Goal: Task Accomplishment & Management: Manage account settings

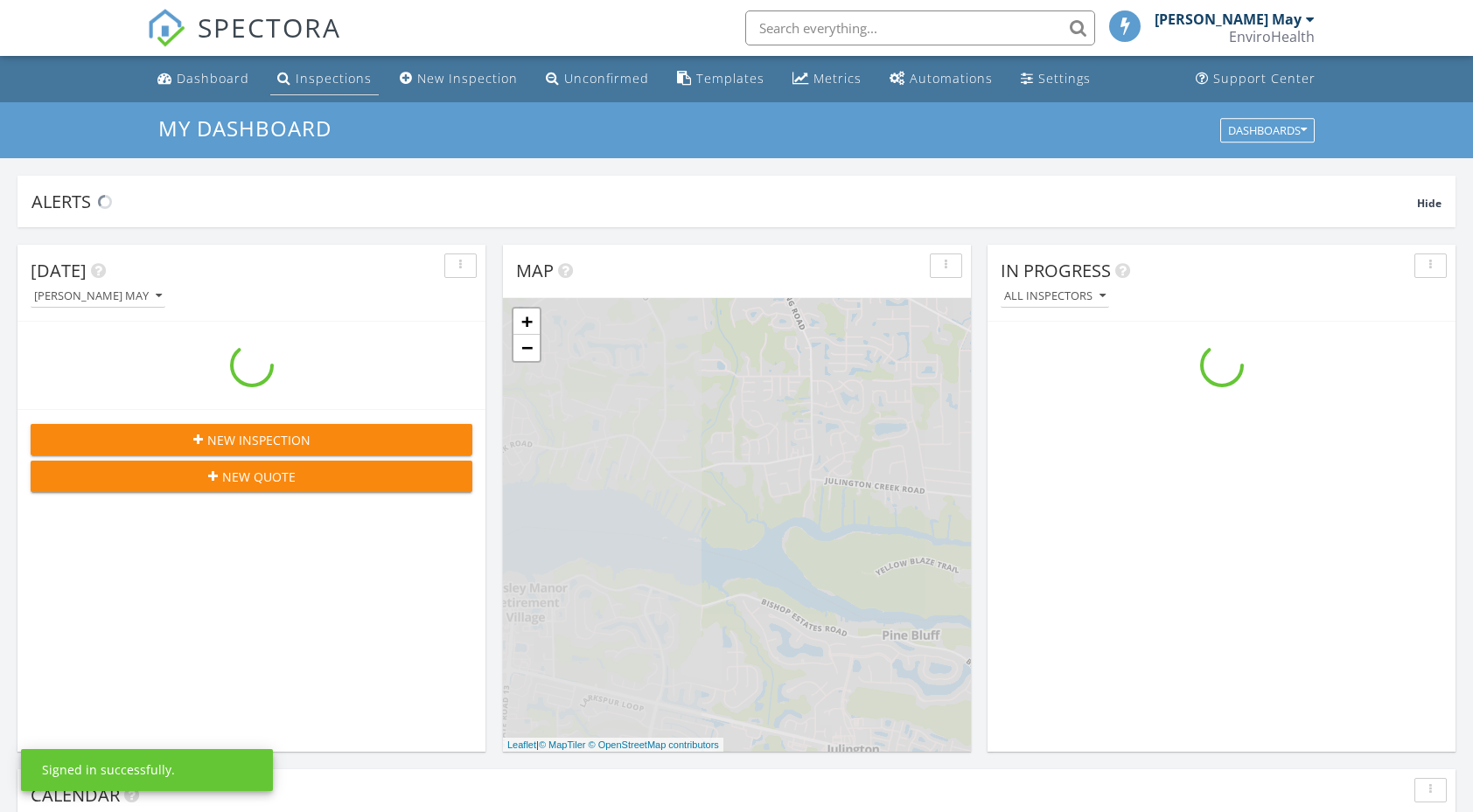
scroll to position [1618, 1500]
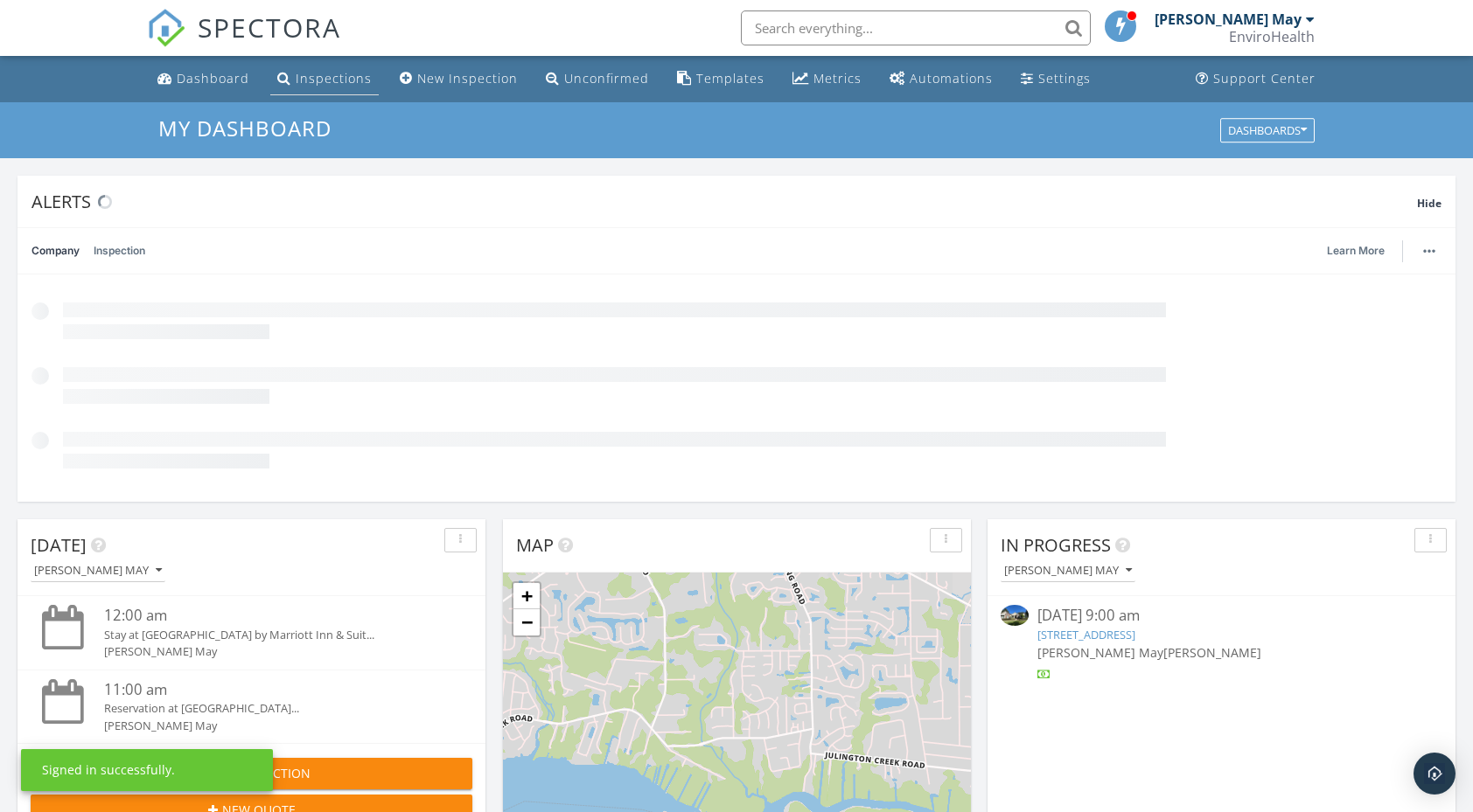
click at [360, 93] on link "Inspections" at bounding box center [325, 79] width 109 height 32
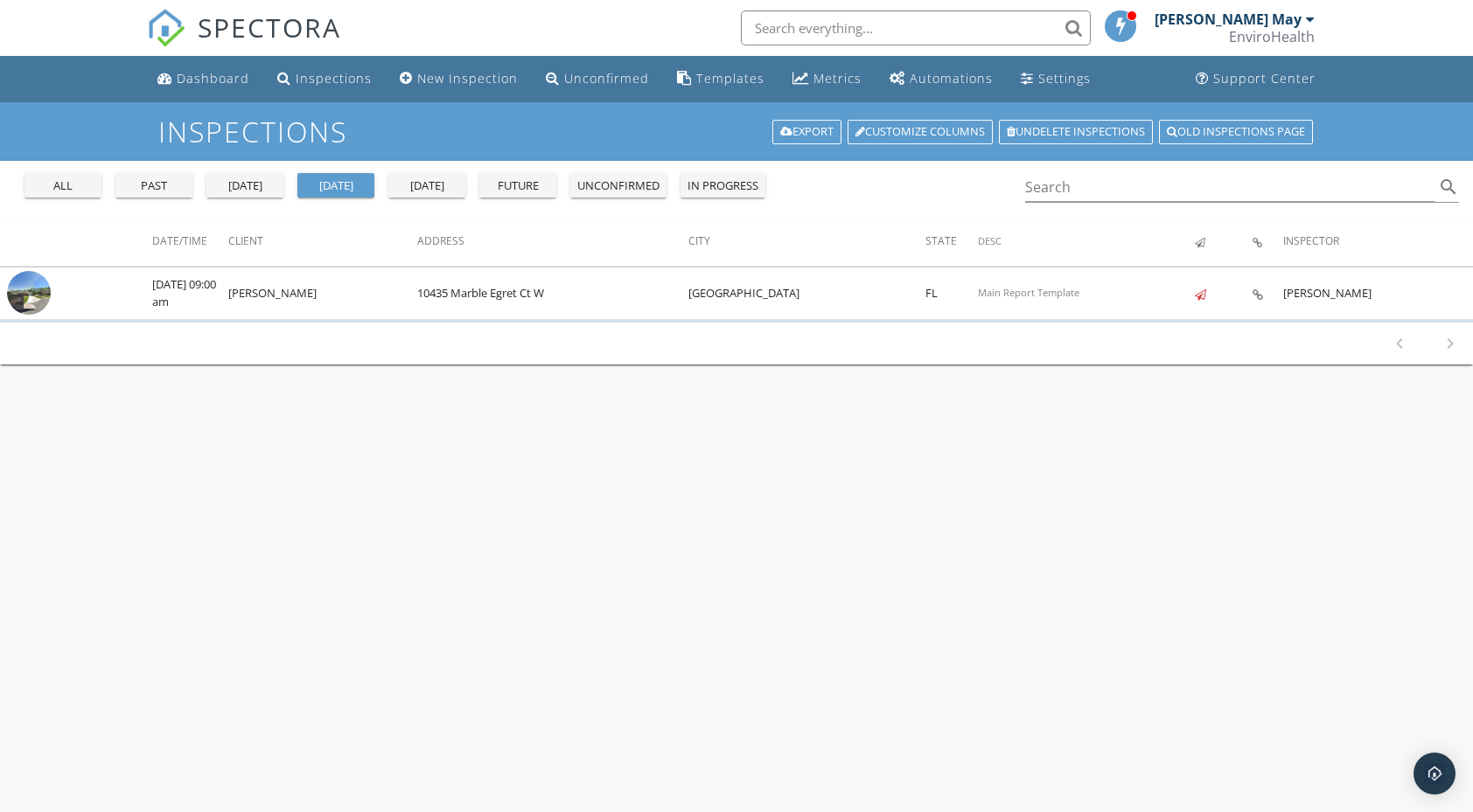
click at [62, 186] on div "all" at bounding box center [62, 186] width 63 height 17
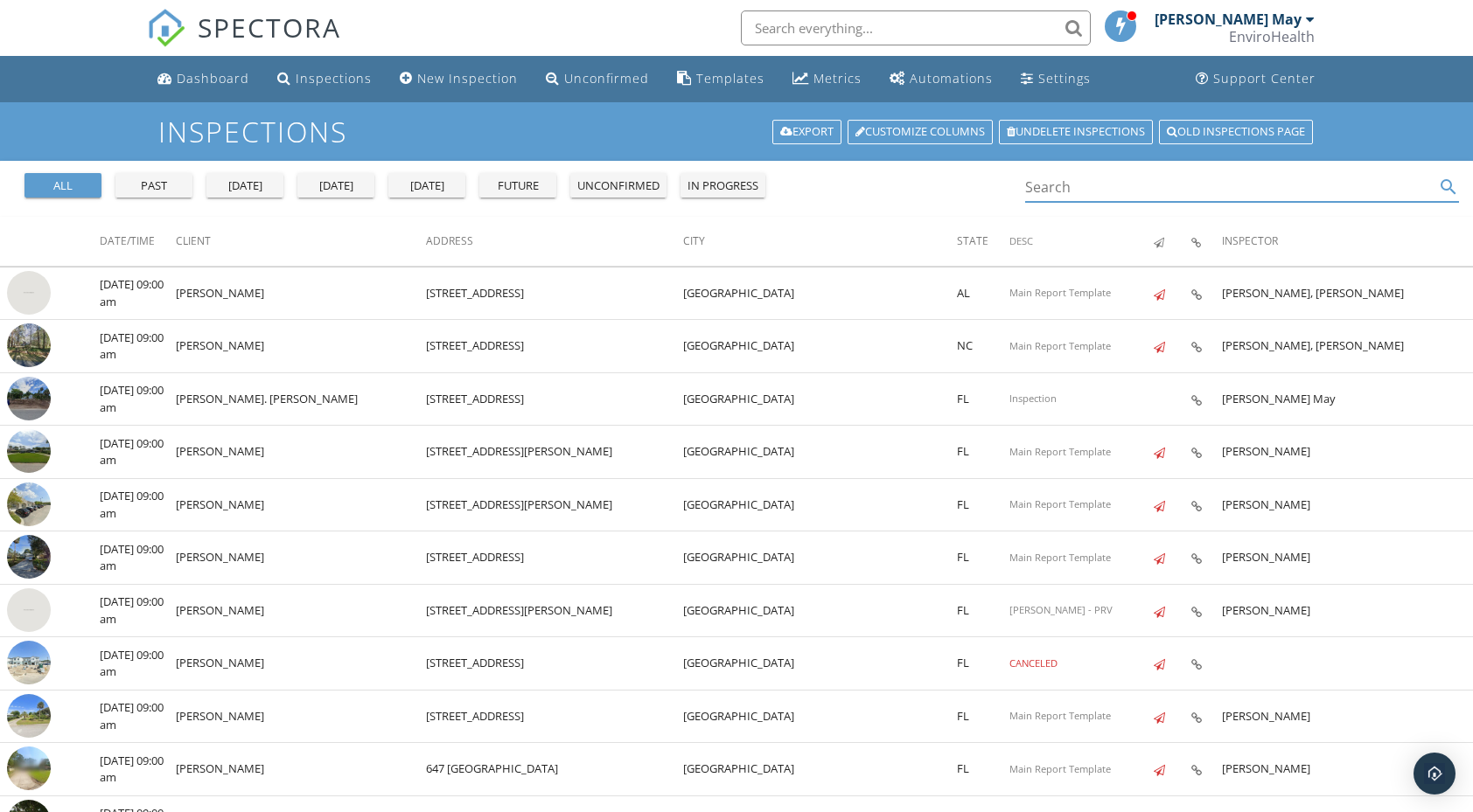
click at [1152, 185] on input "Search" at bounding box center [1230, 187] width 409 height 28
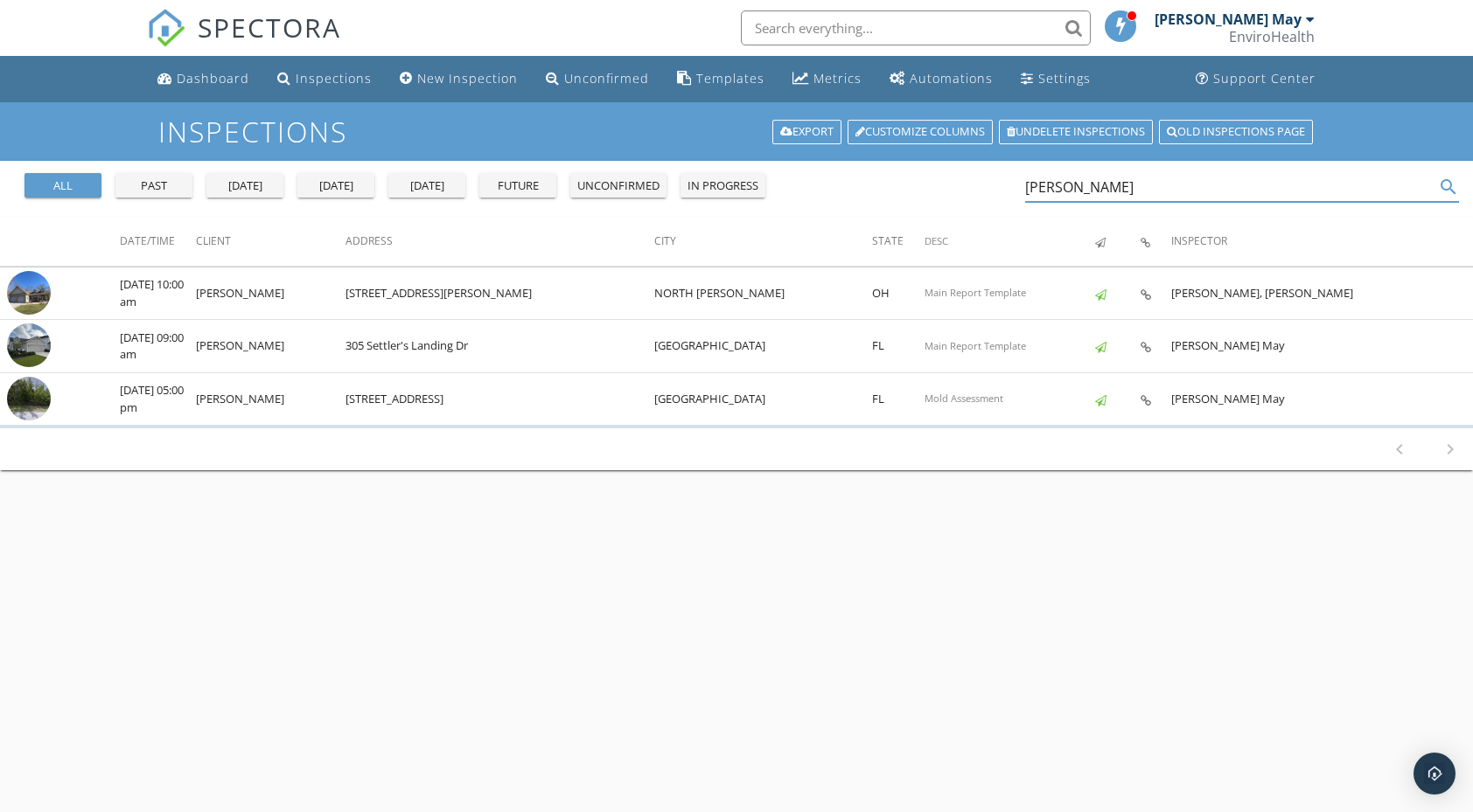
type input "Paul"
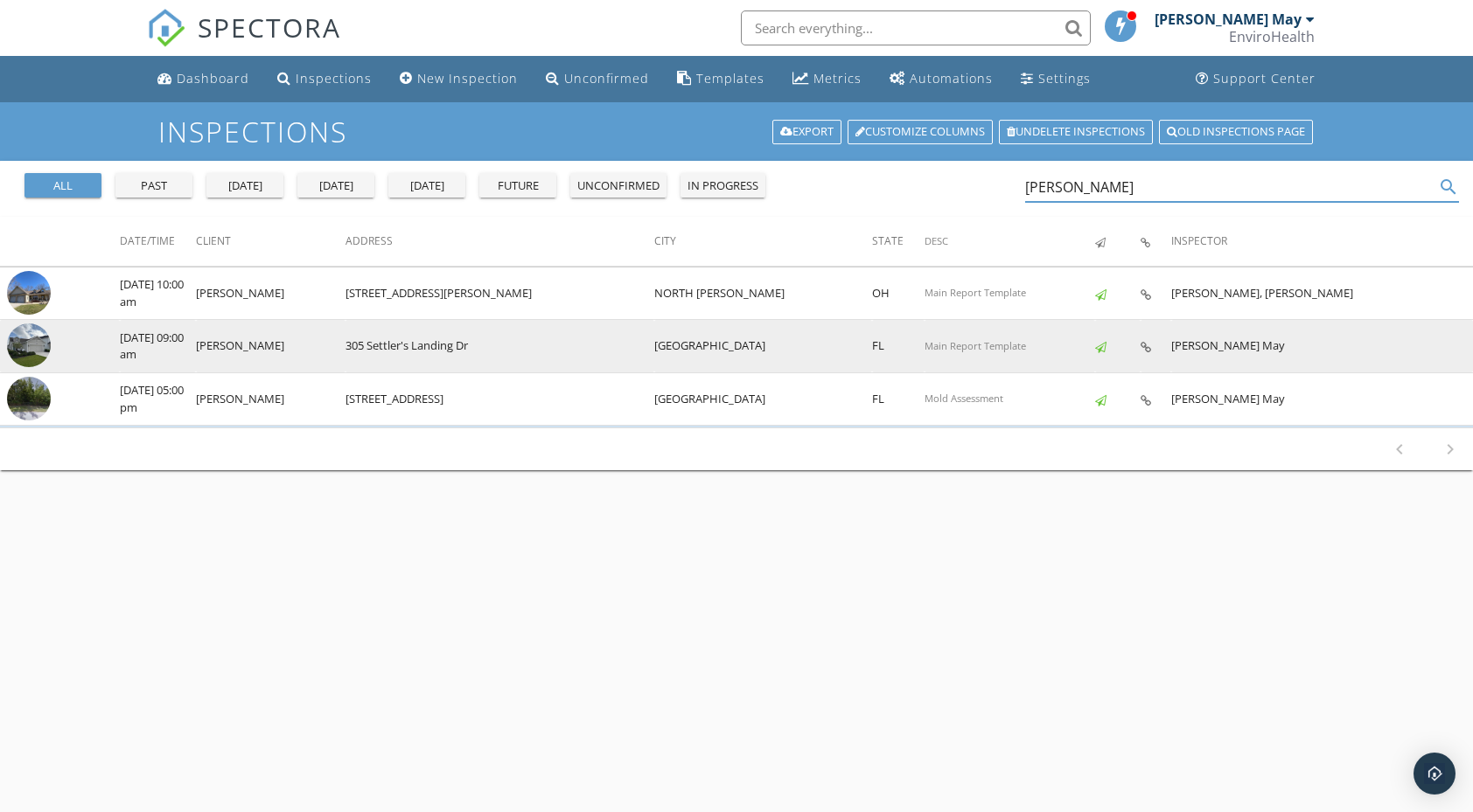
drag, startPoint x: 1010, startPoint y: 213, endPoint x: 37, endPoint y: 343, distance: 981.6
click at [37, 343] on img at bounding box center [28, 345] width 44 height 44
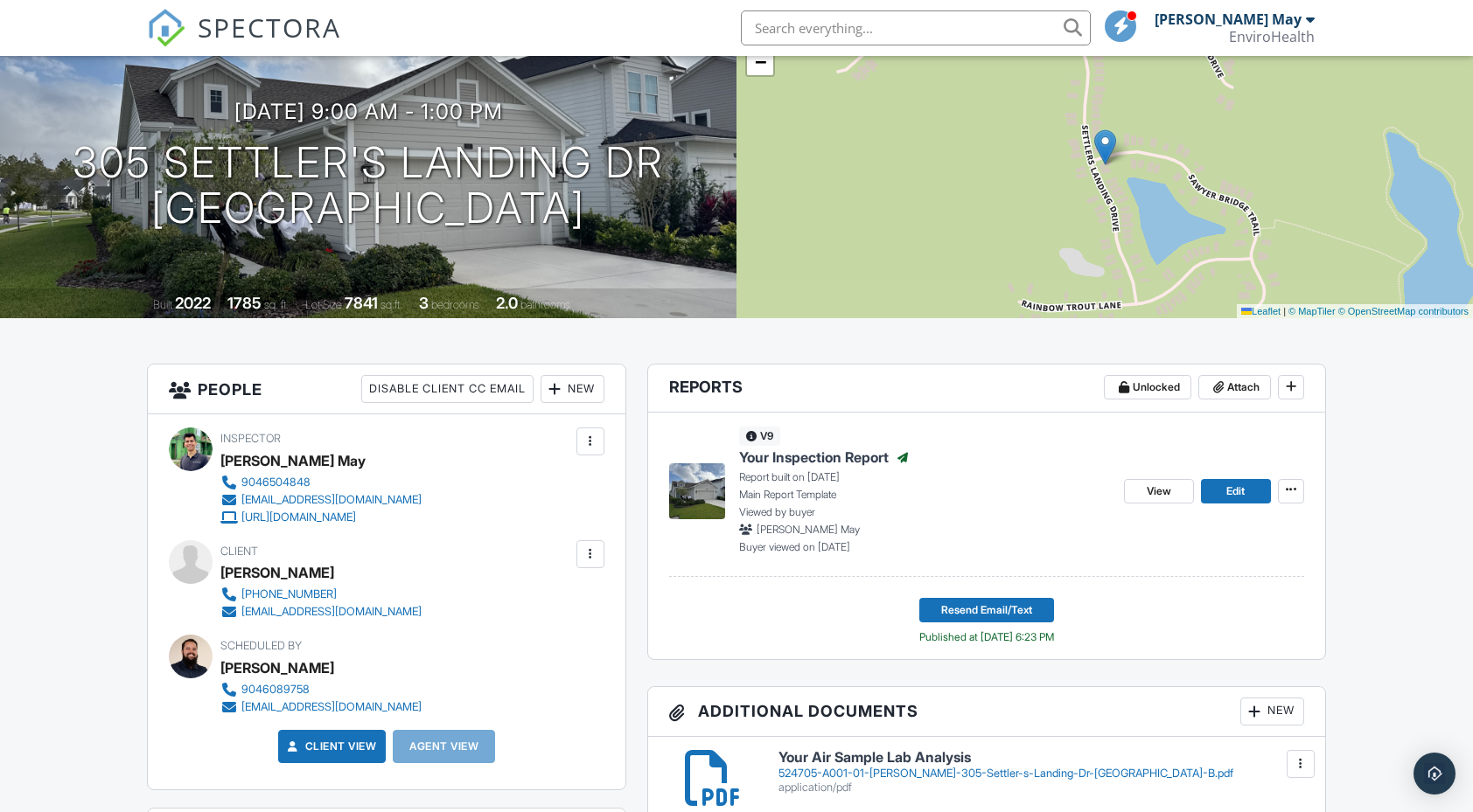
scroll to position [160, 0]
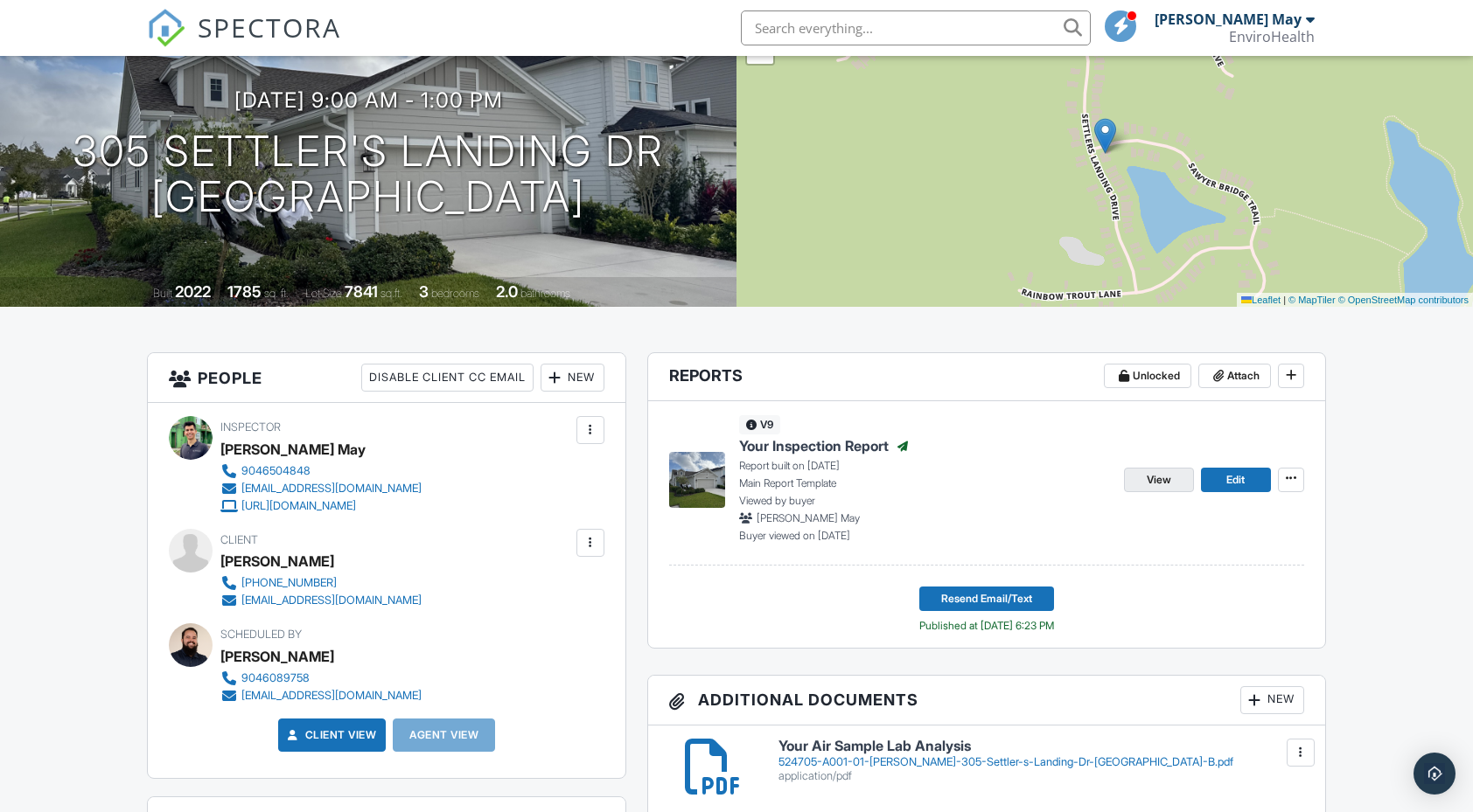
click at [1172, 488] on link "View" at bounding box center [1159, 480] width 70 height 25
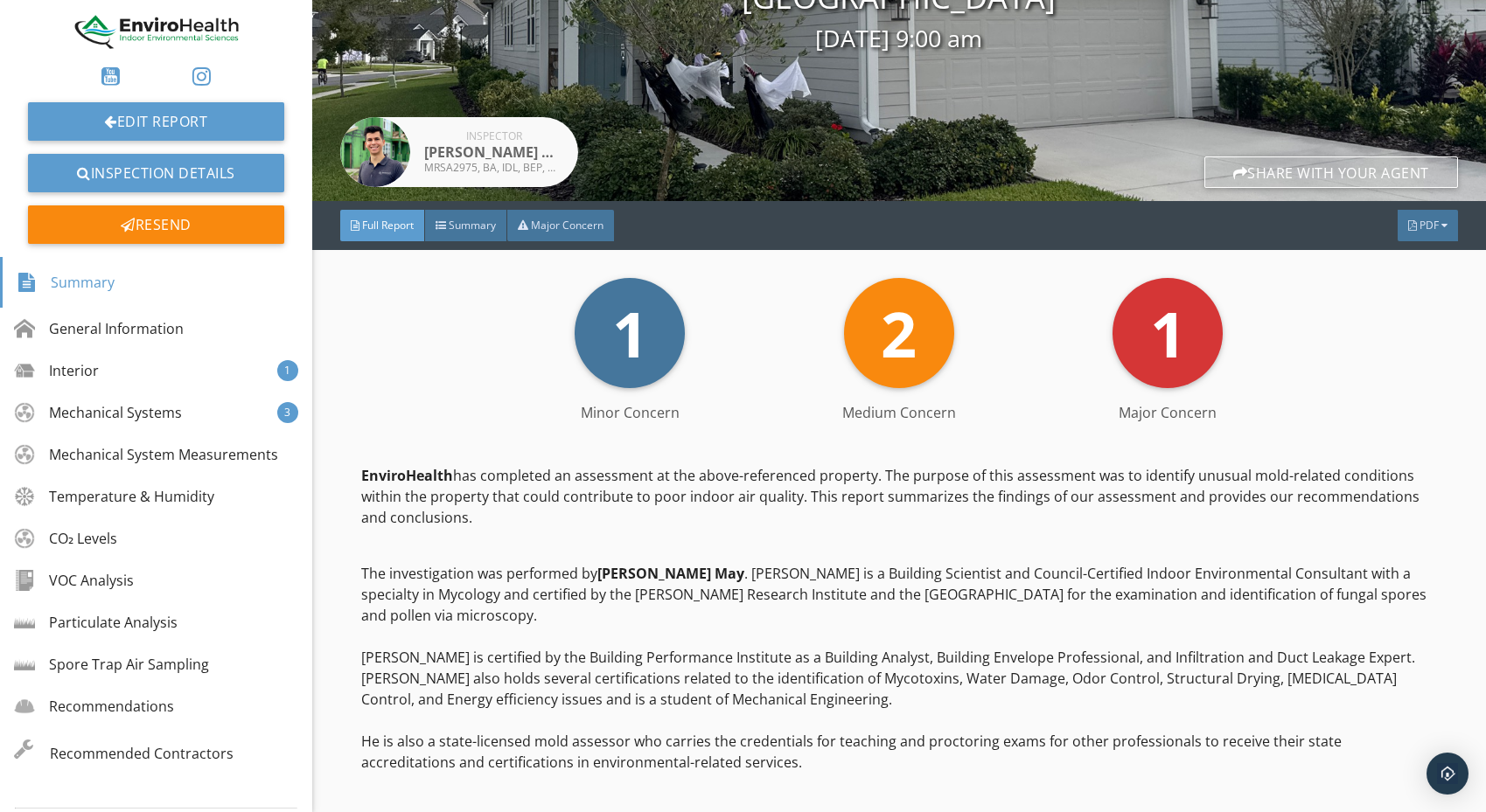
scroll to position [240, 0]
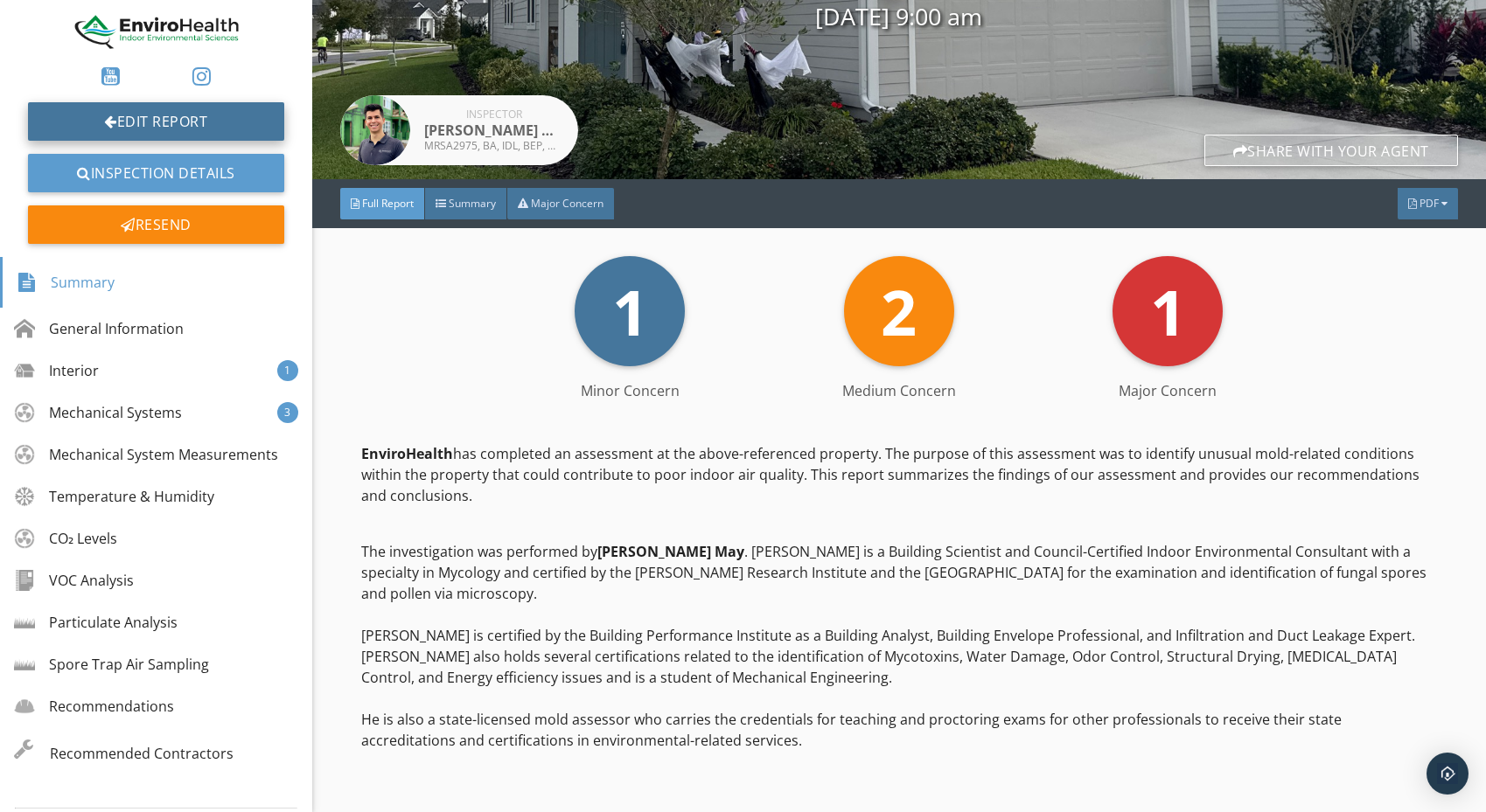
click at [178, 131] on link "Edit Report" at bounding box center [156, 121] width 257 height 39
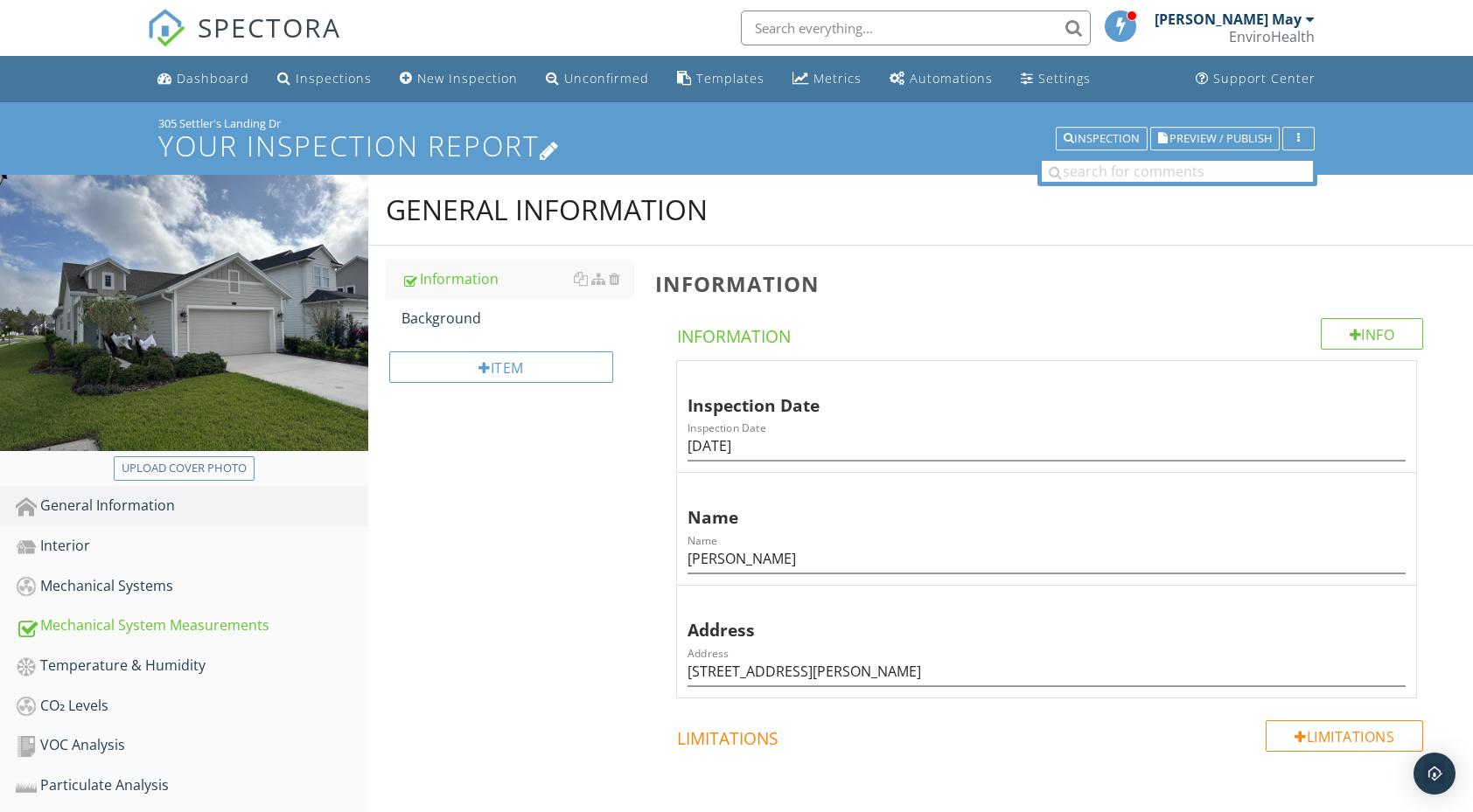
click at [550, 150] on icon at bounding box center [549, 149] width 20 height 24
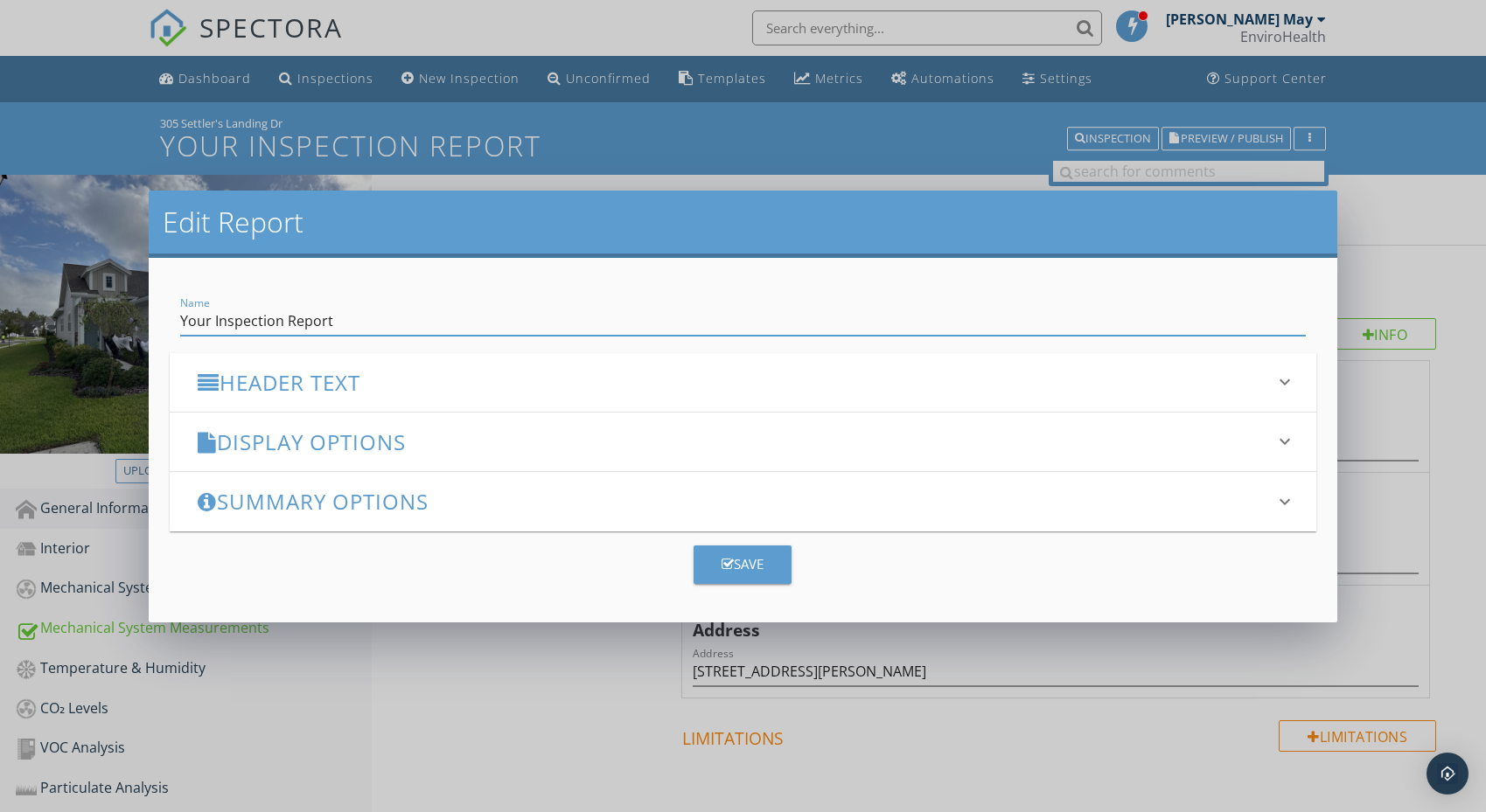
click at [255, 326] on input "Your Inspection Report" at bounding box center [742, 321] width 1125 height 28
click at [301, 323] on input "Your Inspection Report" at bounding box center [742, 321] width 1125 height 28
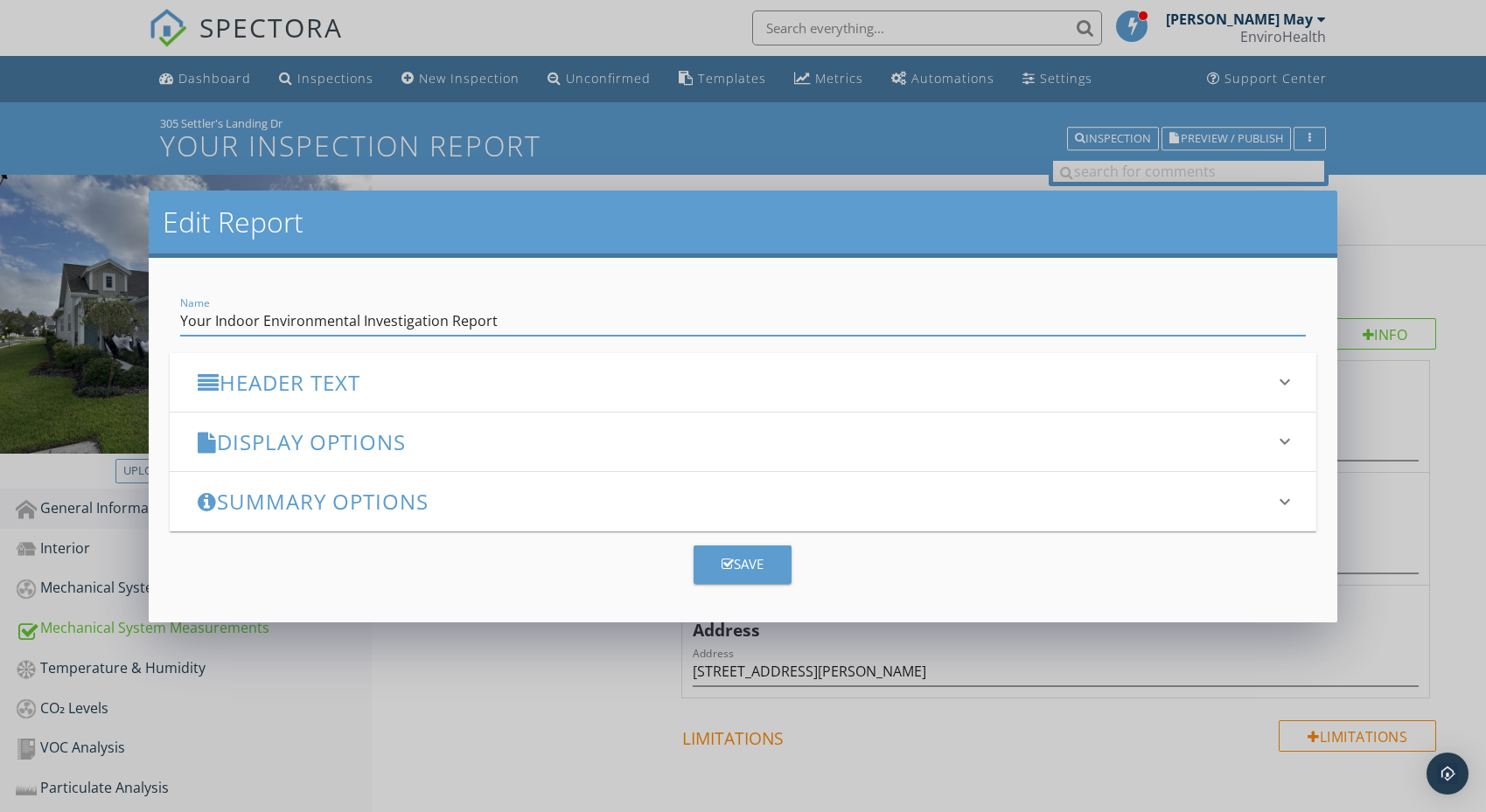
click at [212, 322] on input "Your Indoor Environmental Investigation Report" at bounding box center [742, 321] width 1125 height 28
type input "Indoor Environmental Investigation Report"
click at [458, 387] on h3 "Header Text" at bounding box center [733, 382] width 1070 height 24
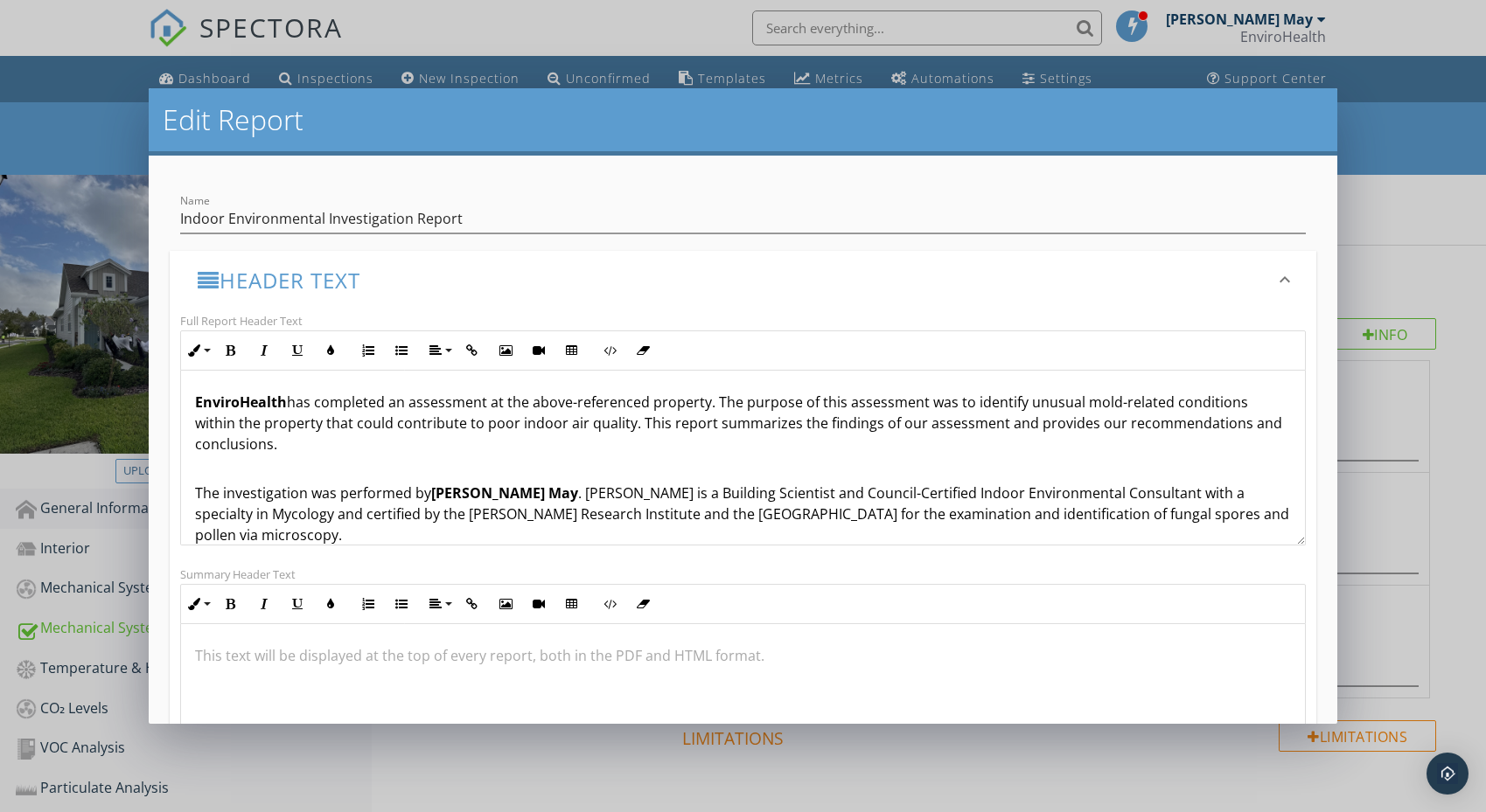
click at [1142, 404] on p "EnviroHealth has completed an assessment at the above-referenced property. The …" at bounding box center [743, 433] width 1096 height 84
drag, startPoint x: 1162, startPoint y: 402, endPoint x: 1083, endPoint y: 401, distance: 79.0
click at [1083, 401] on p "EnviroHealth has completed an assessment at the above-referenced property. The …" at bounding box center [743, 433] width 1096 height 84
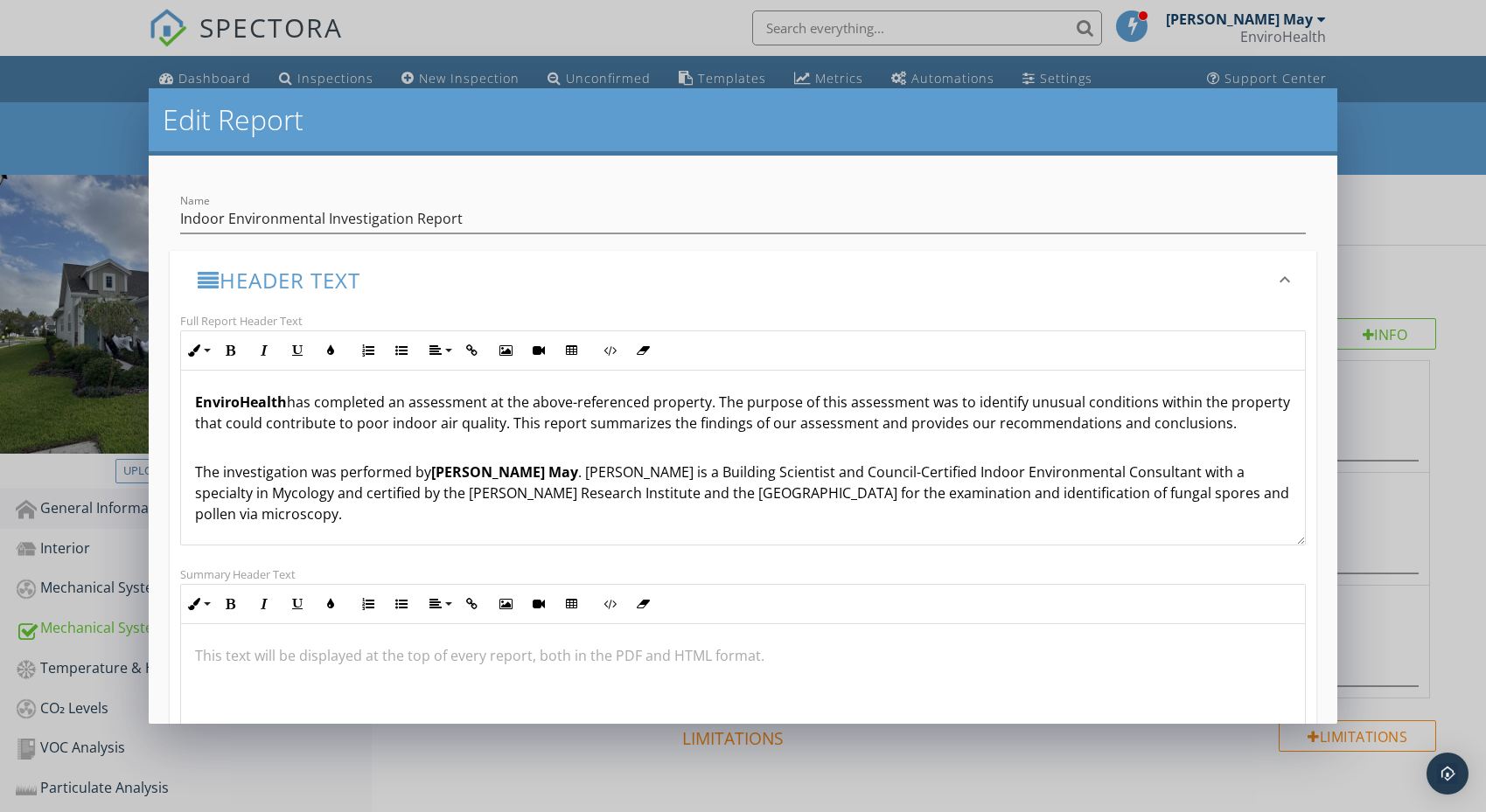
click at [810, 451] on p "EnviroHealth has completed an assessment at the above-referenced property. The …" at bounding box center [743, 423] width 1096 height 63
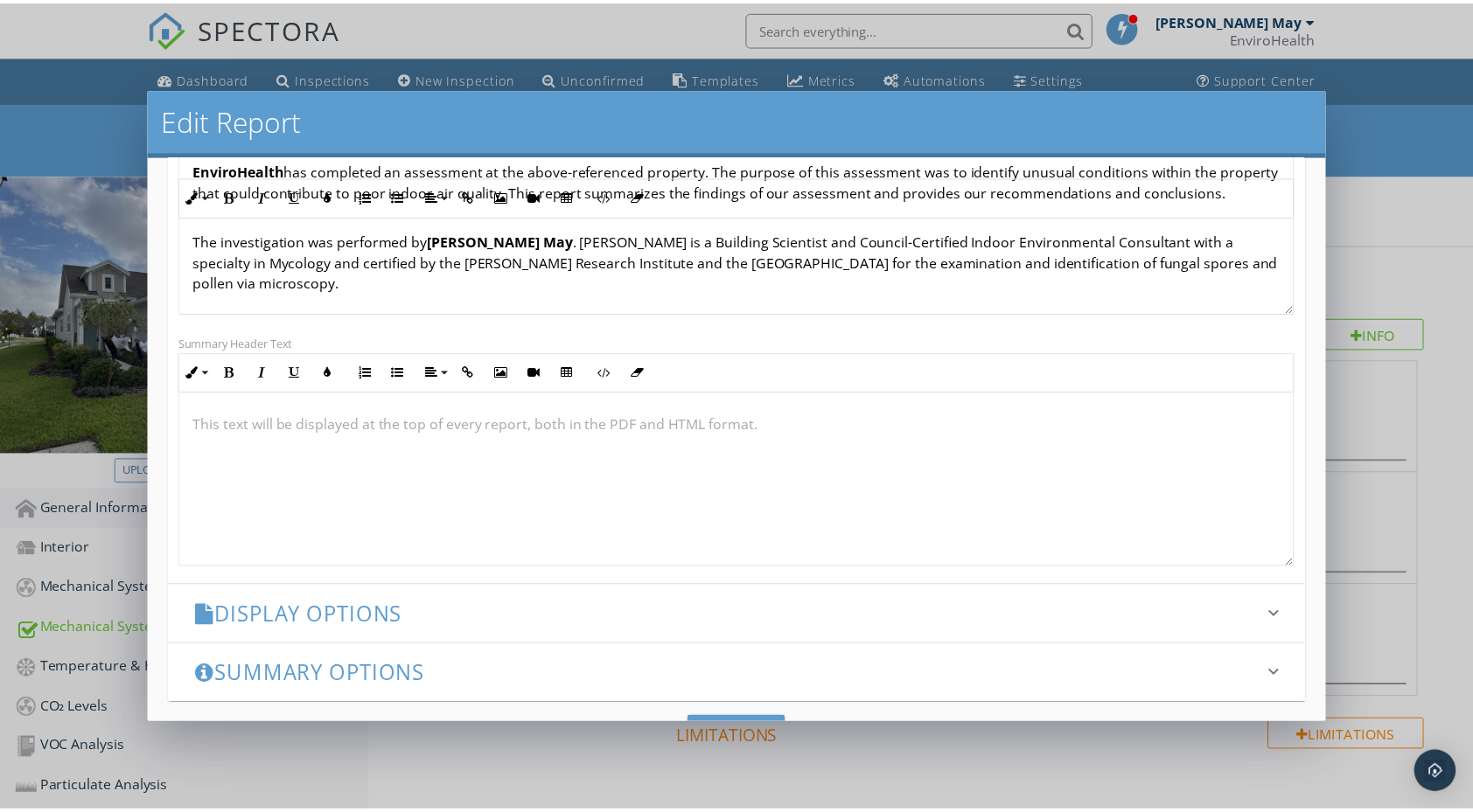
scroll to position [1, 0]
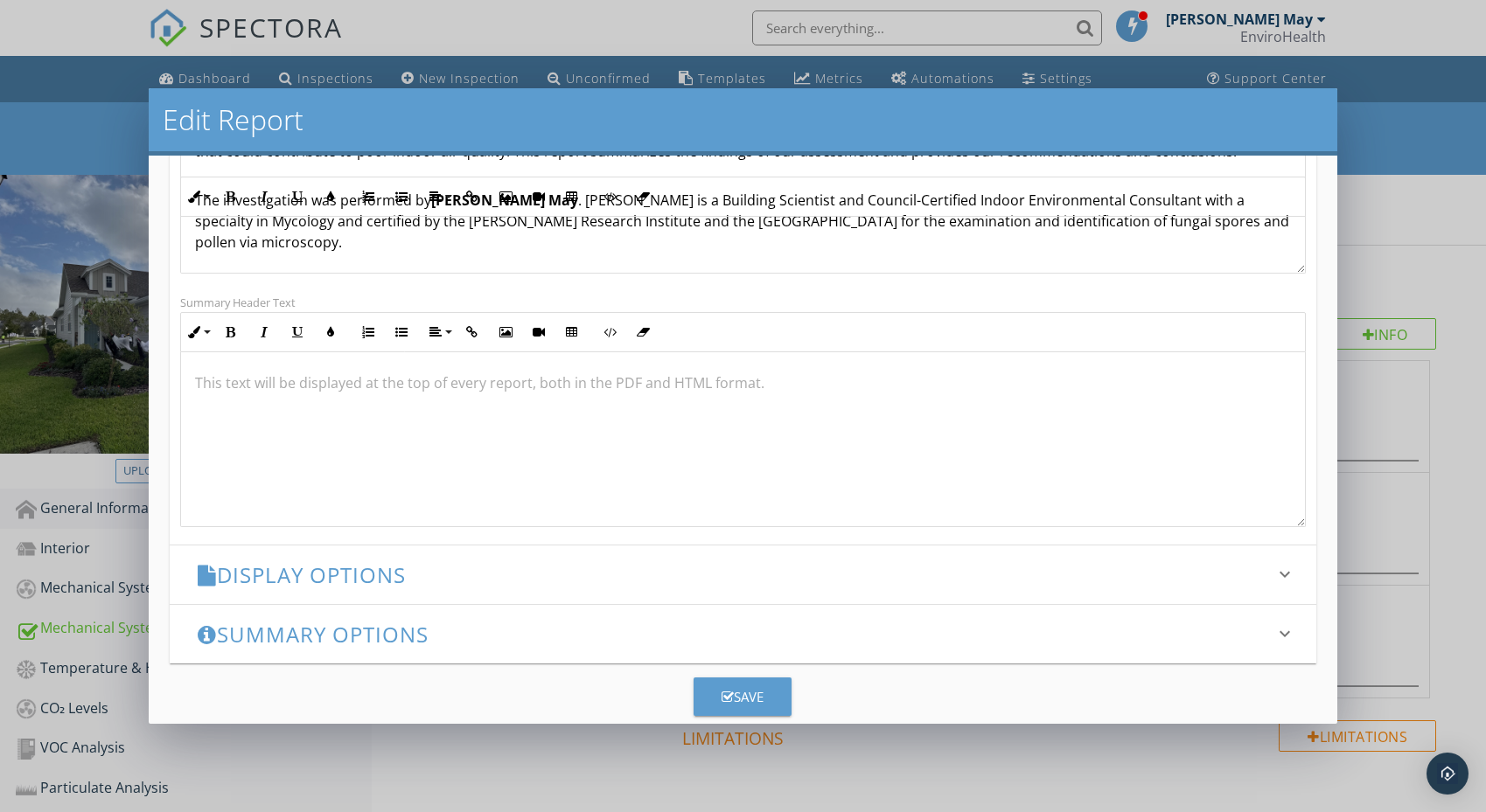
click at [774, 693] on button "Save" at bounding box center [742, 697] width 97 height 39
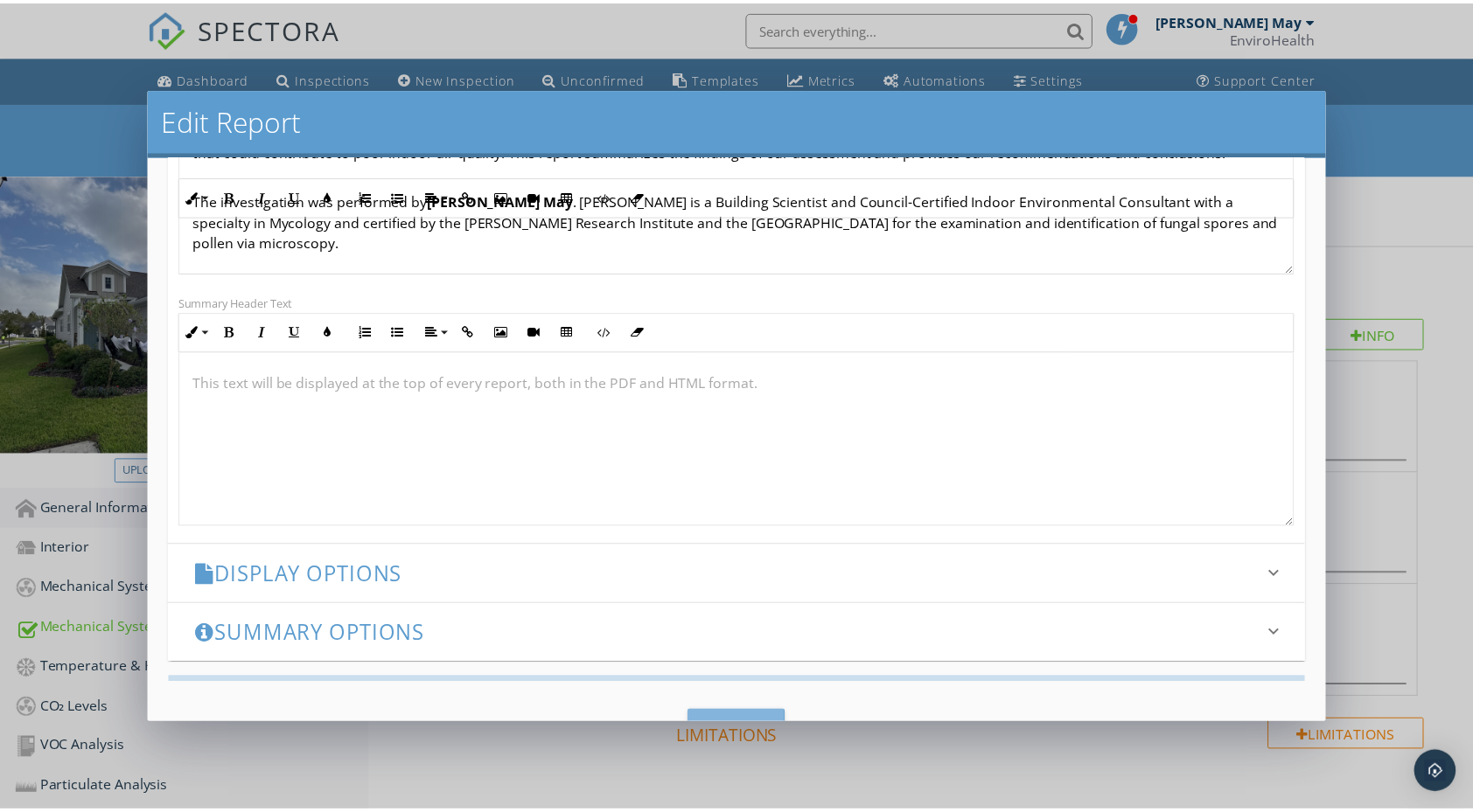
scroll to position [127, 0]
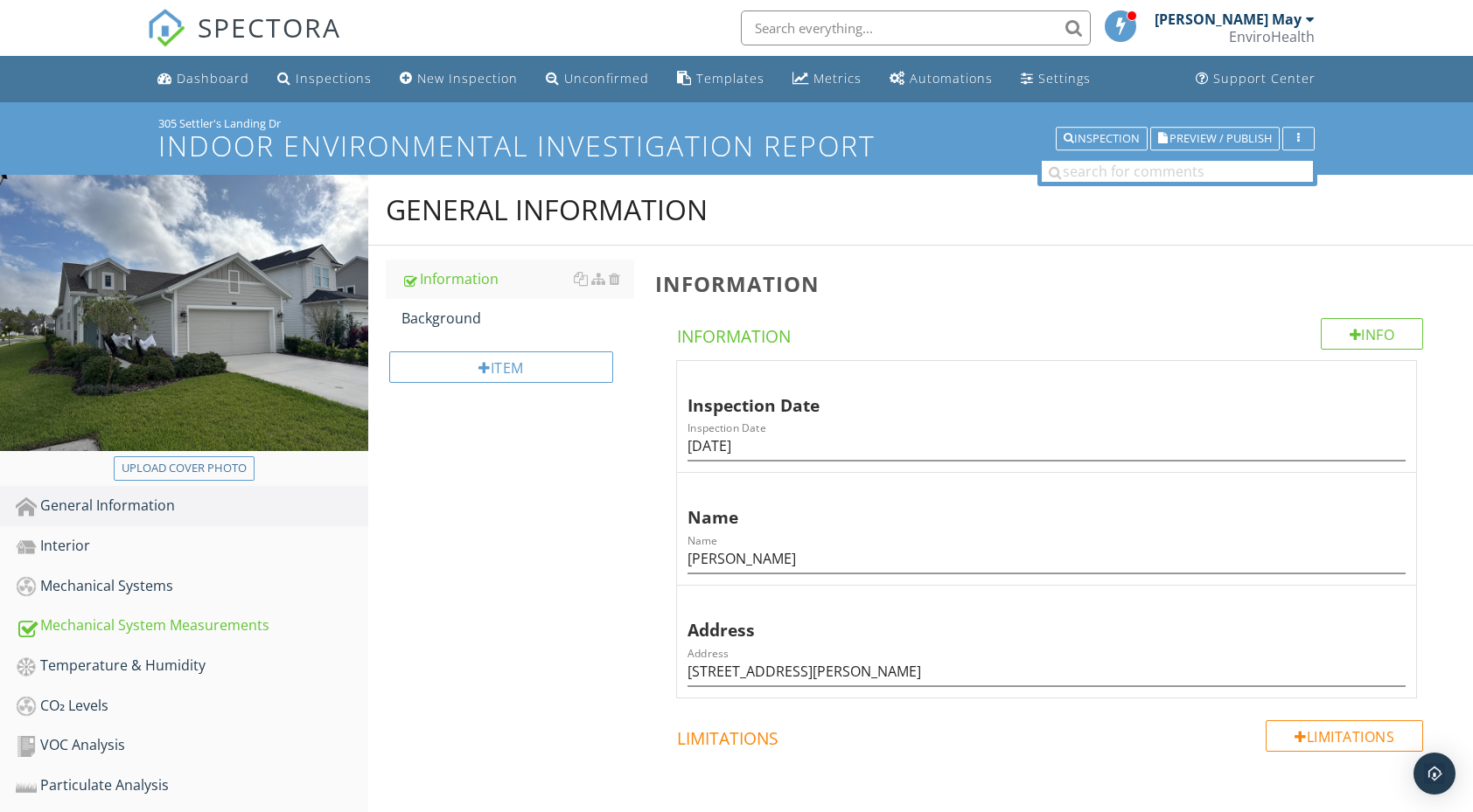
click at [583, 601] on div "General Information Information Background Item Information Info Information In…" at bounding box center [920, 534] width 1105 height 718
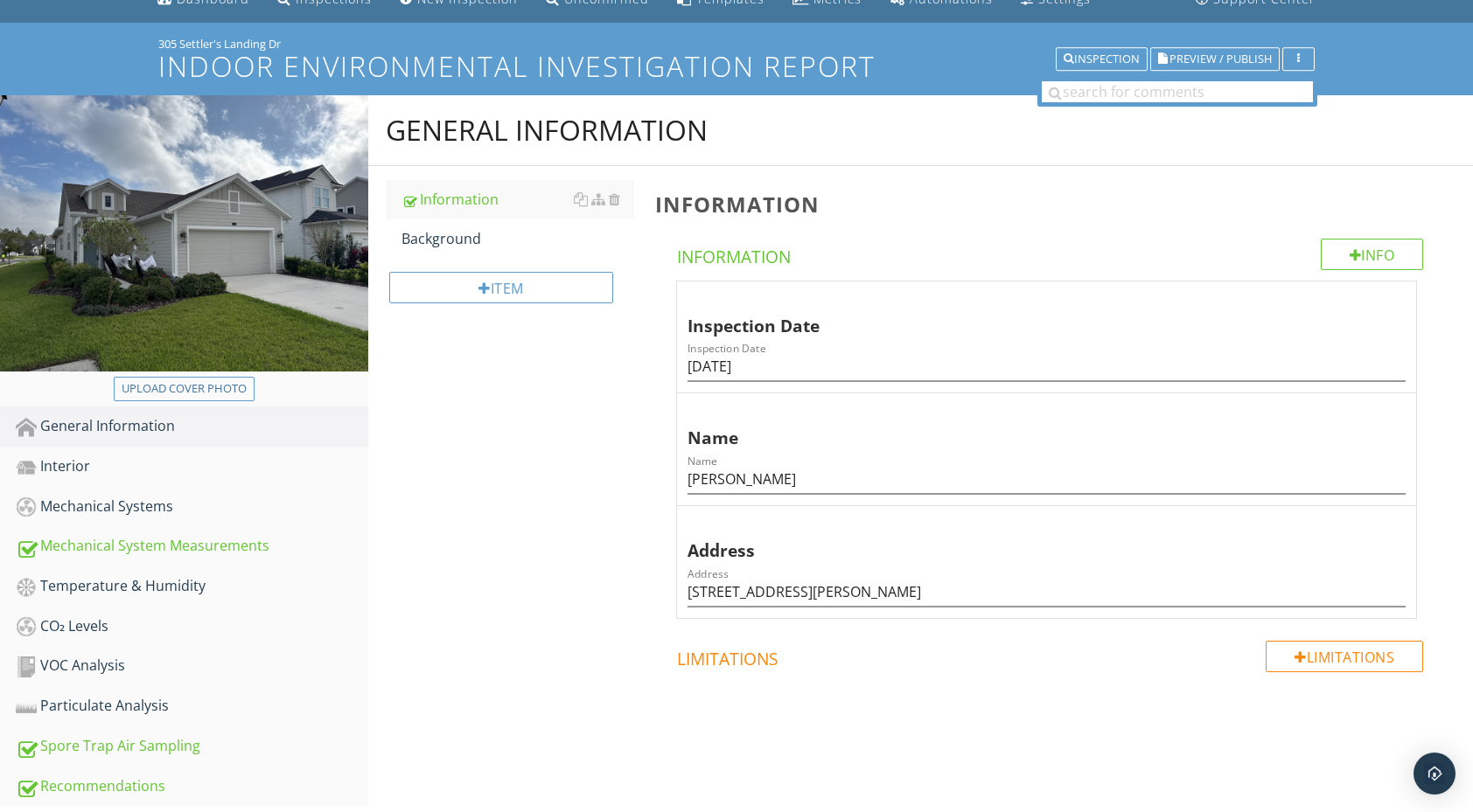
scroll to position [0, 0]
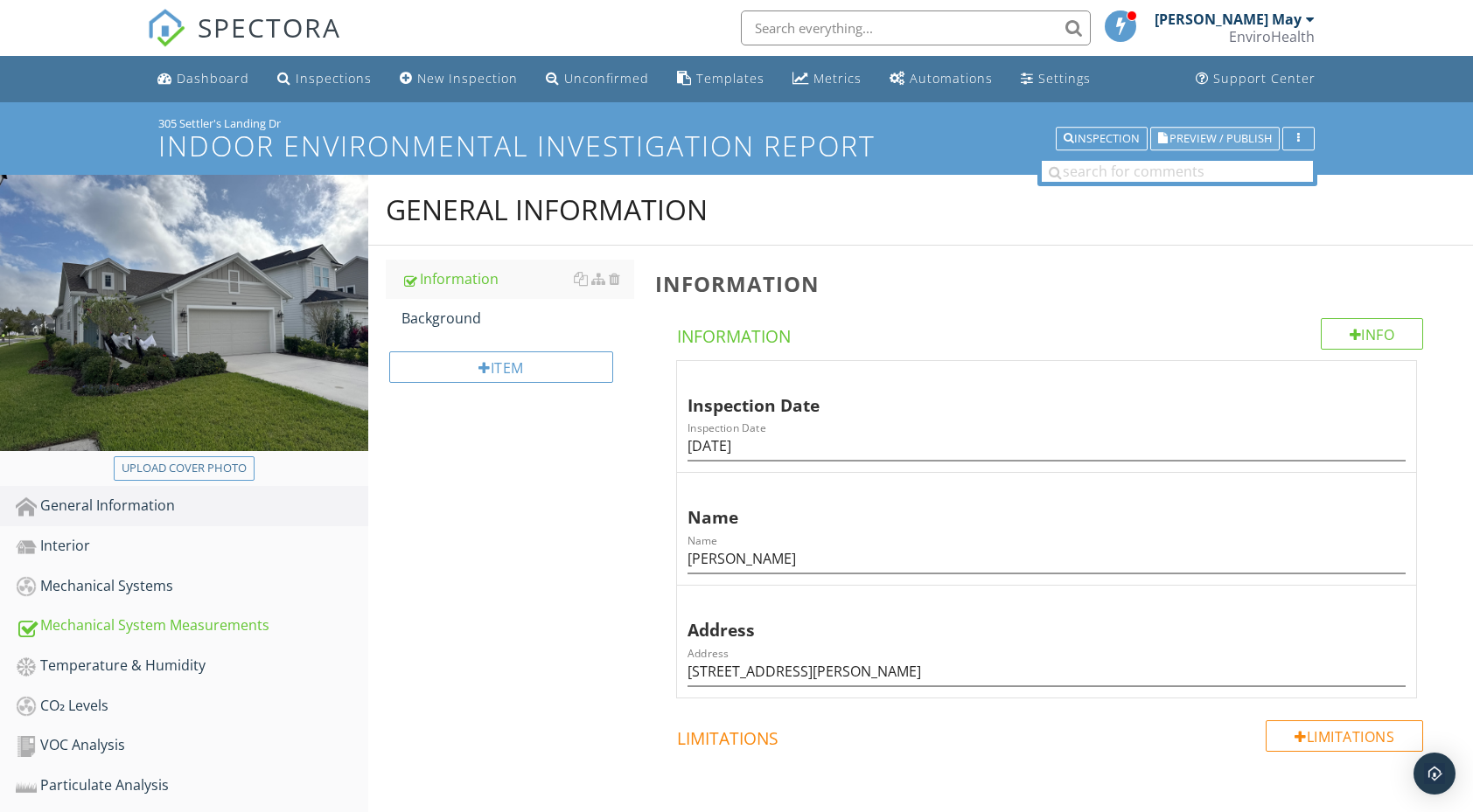
click at [1227, 144] on span "Preview / Publish" at bounding box center [1220, 138] width 102 height 11
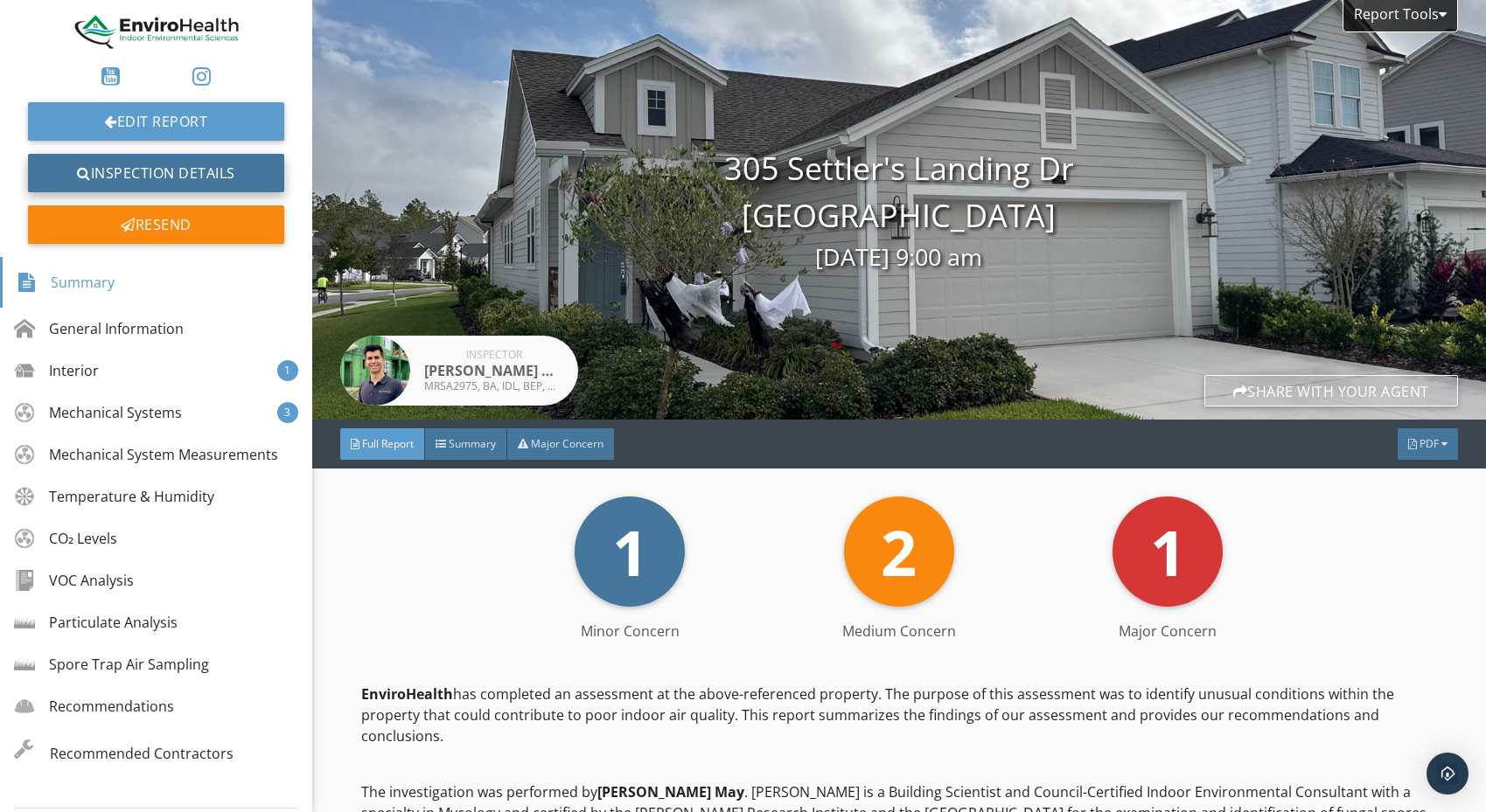
click at [185, 178] on link "Inspection Details" at bounding box center [156, 173] width 257 height 39
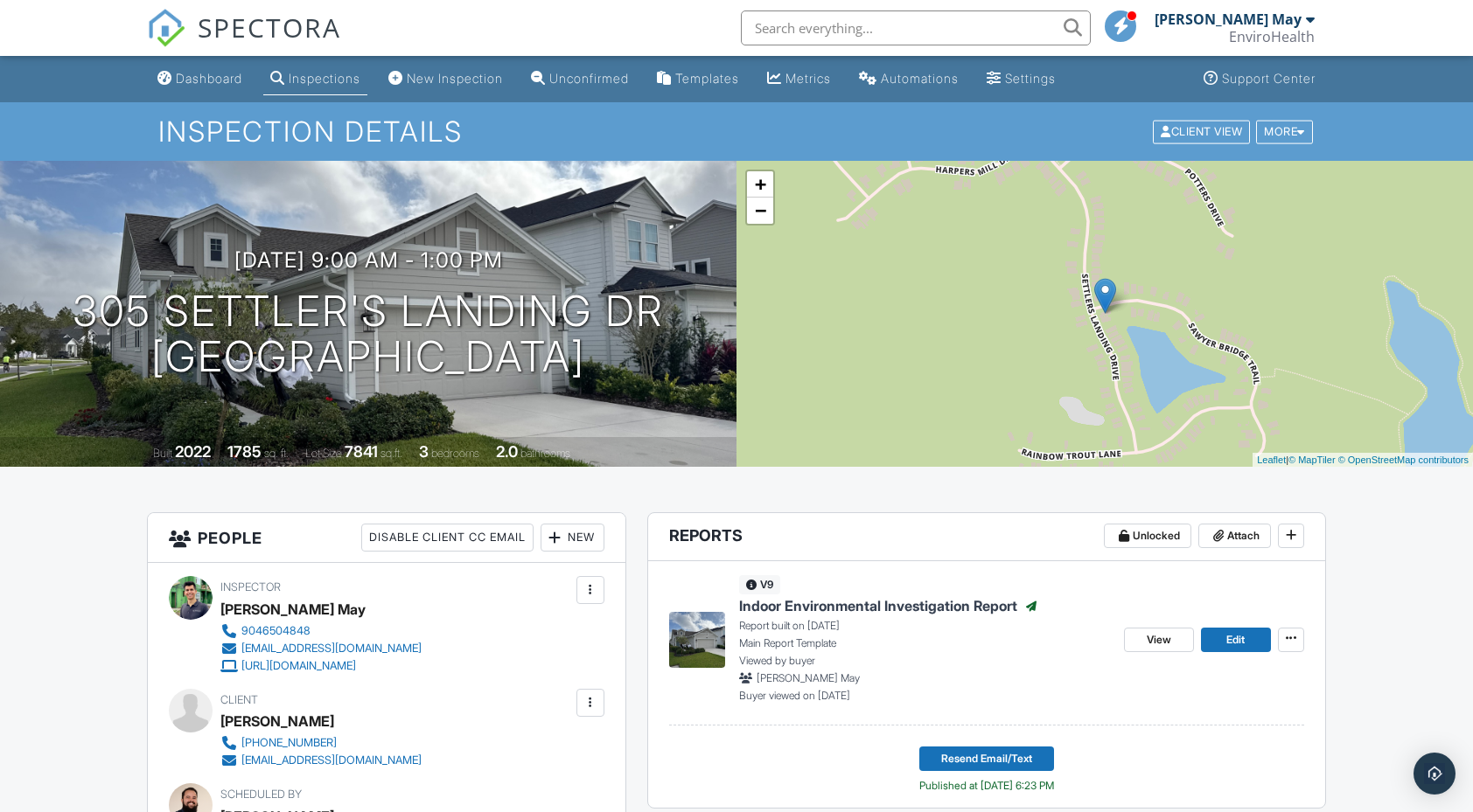
click at [351, 69] on link "Inspections" at bounding box center [315, 79] width 104 height 32
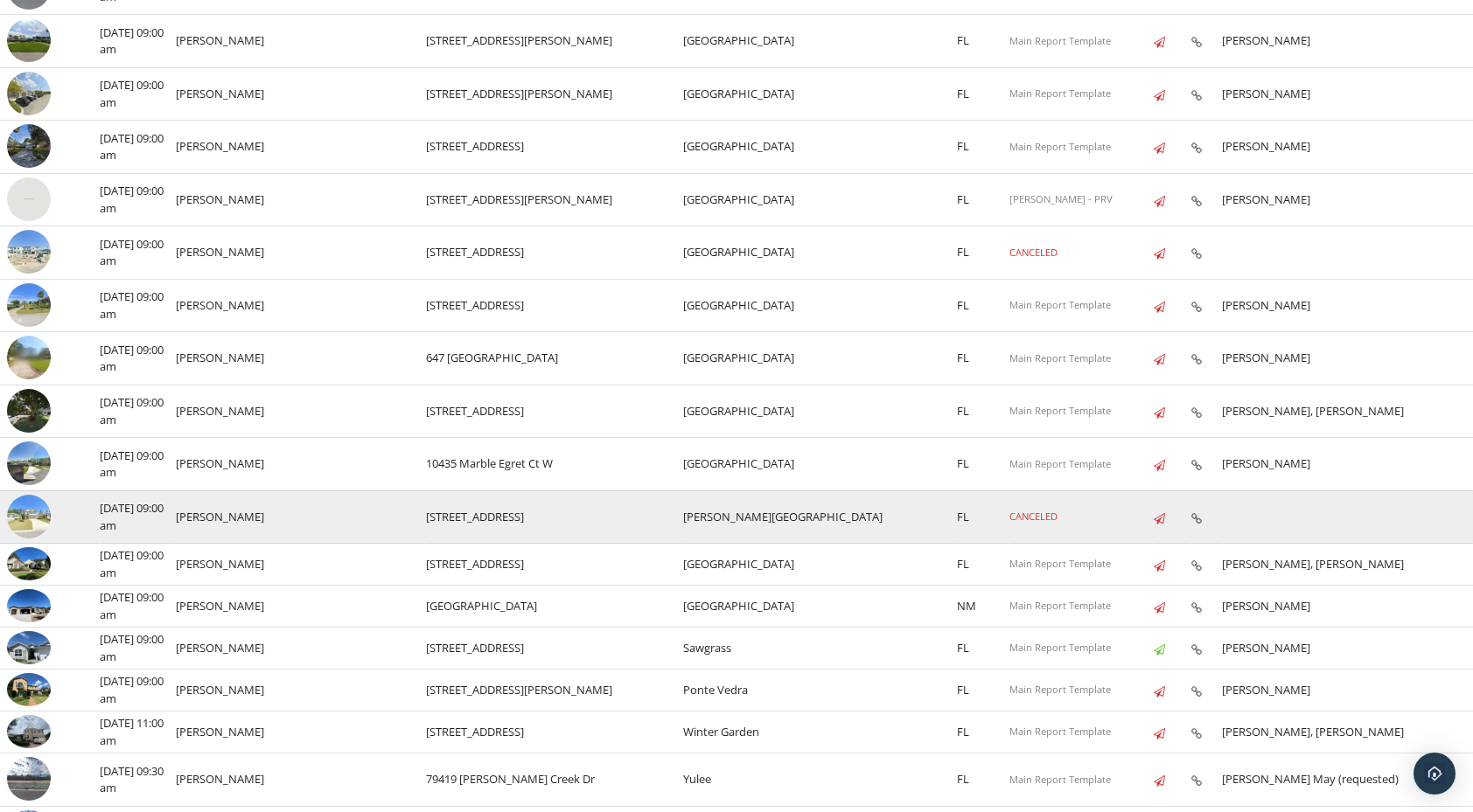
scroll to position [422, 0]
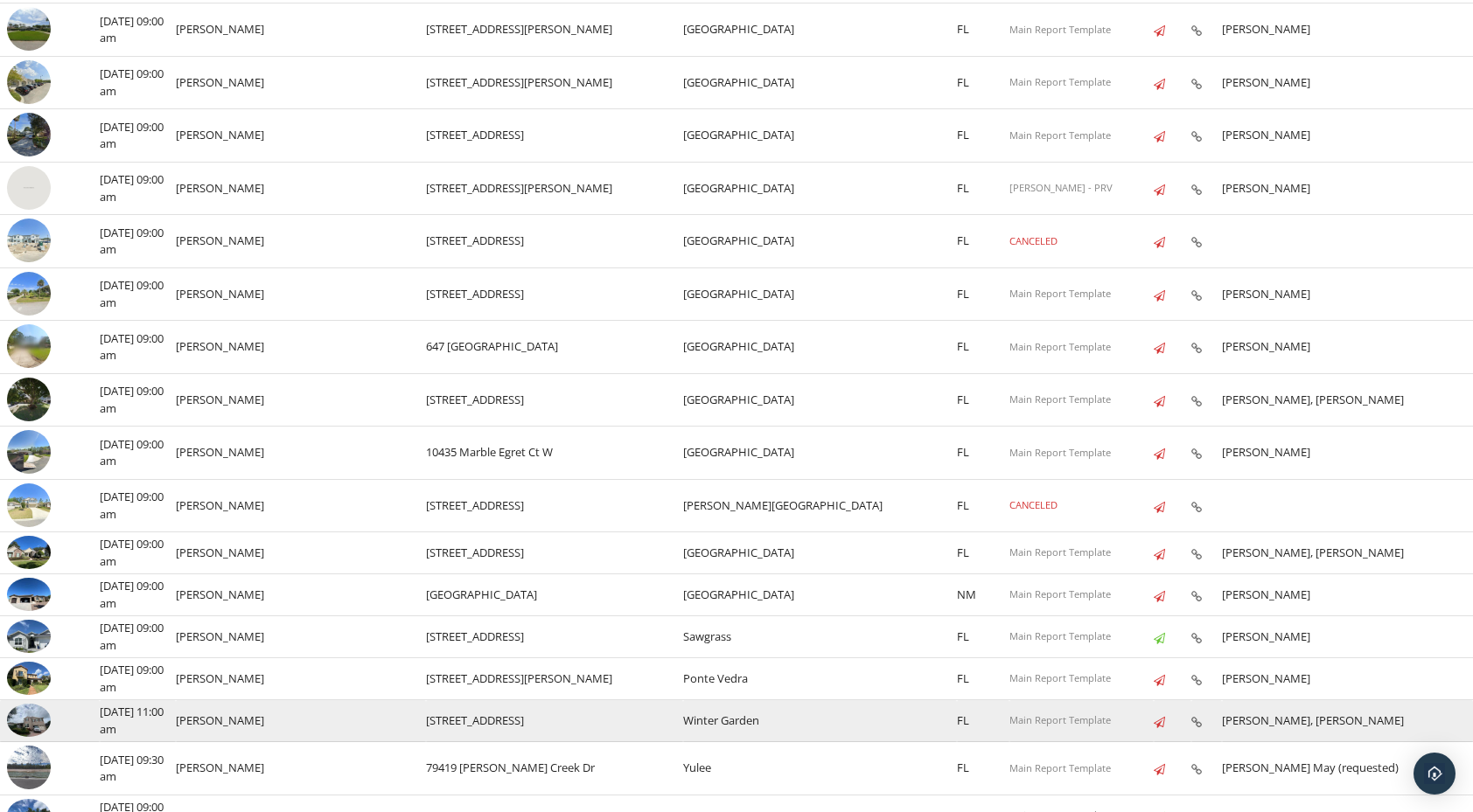
click at [38, 714] on img at bounding box center [28, 720] width 44 height 32
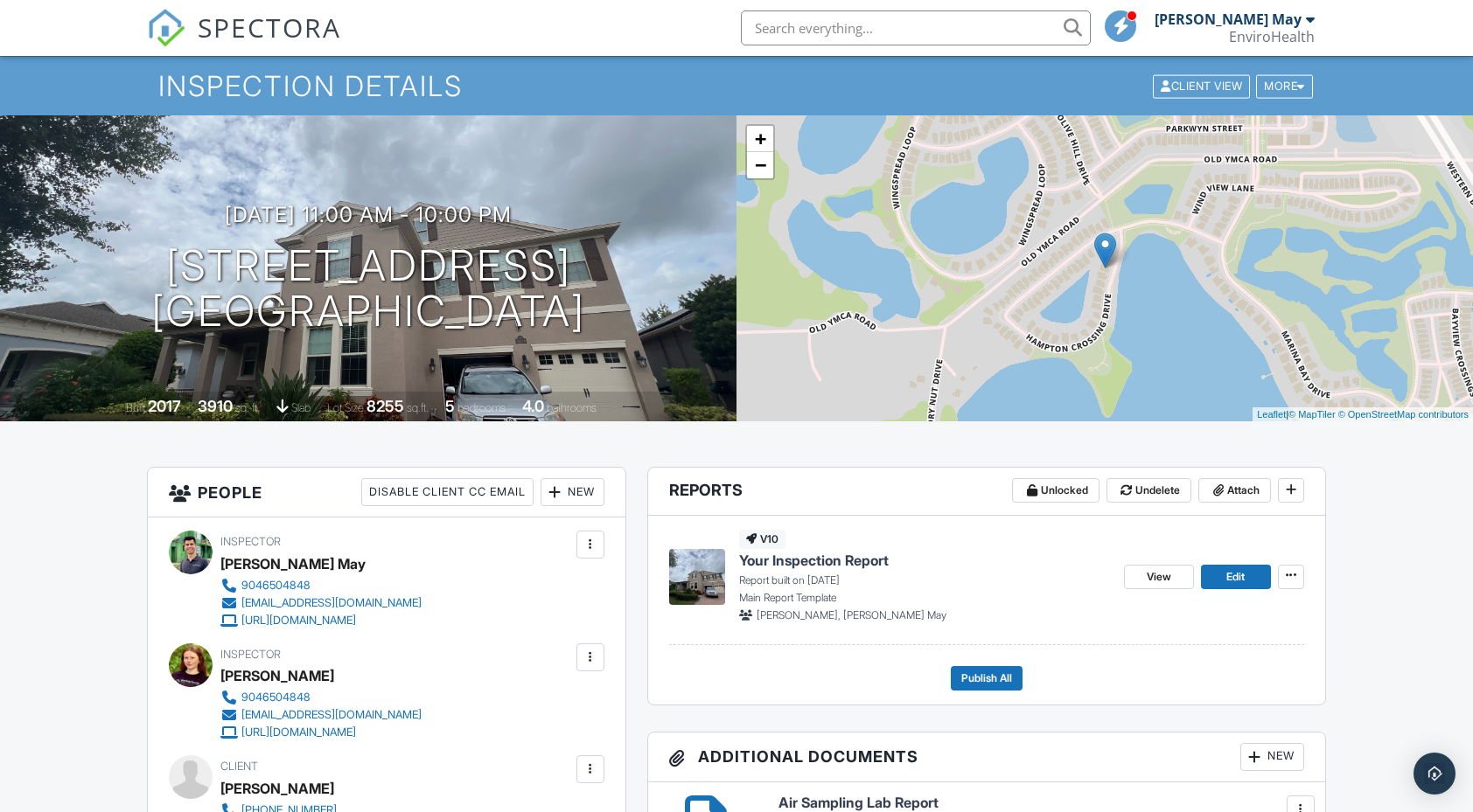
scroll to position [105, 0]
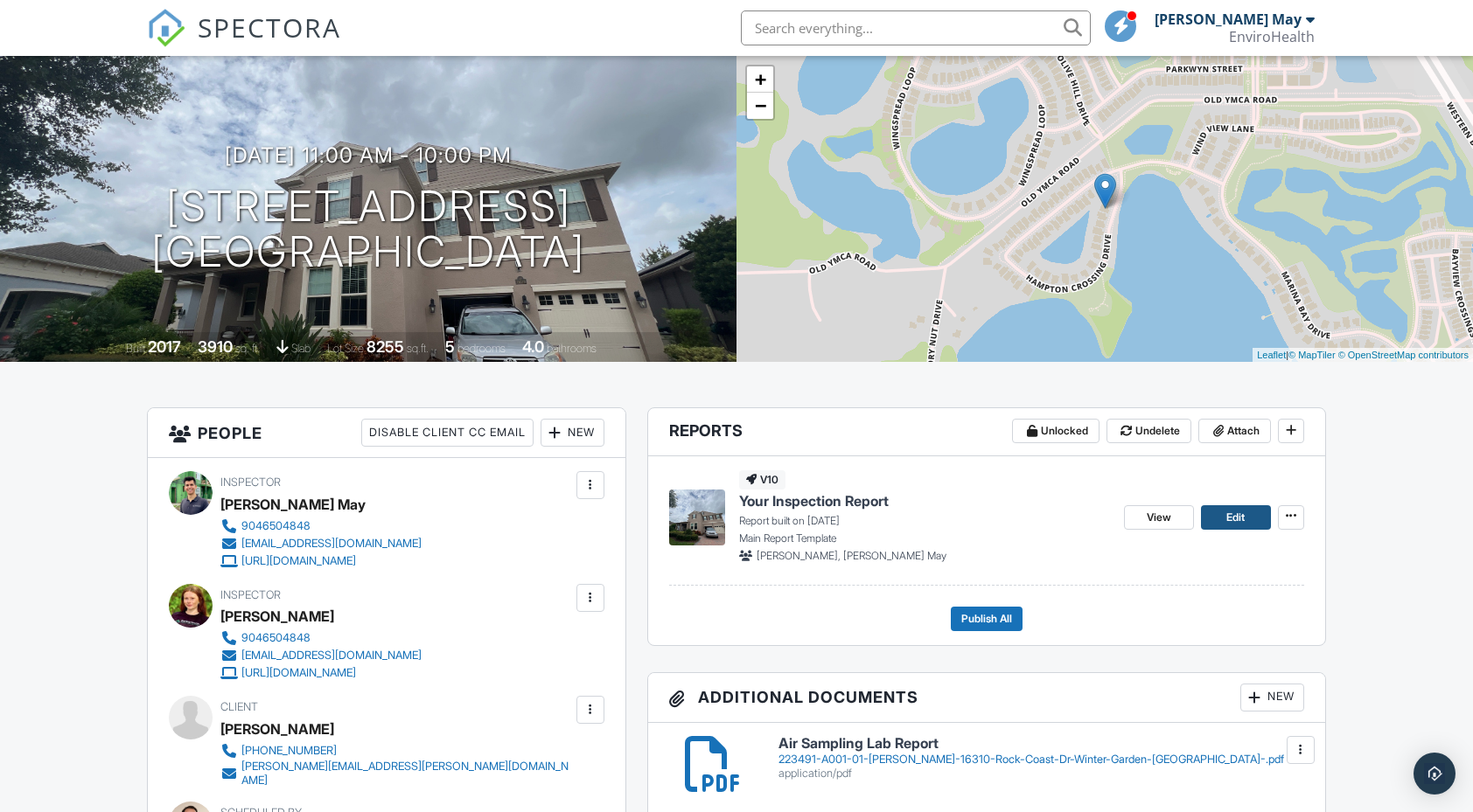
click at [1229, 518] on span "Edit" at bounding box center [1234, 518] width 18 height 17
